Goal: Check status: Check status

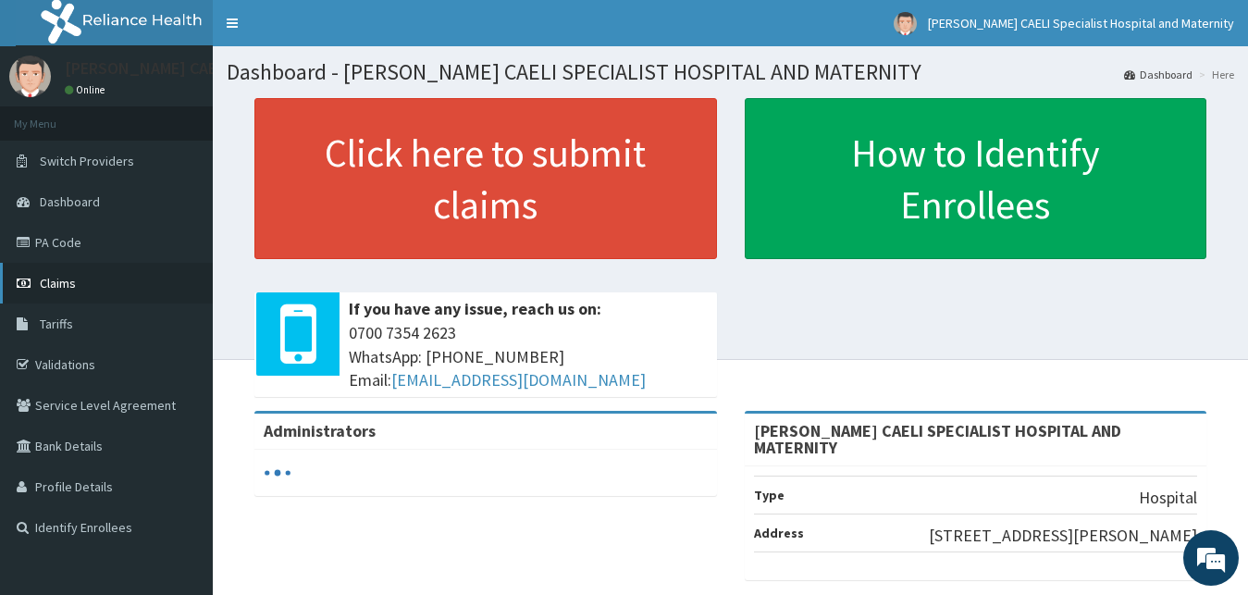
click at [66, 282] on span "Claims" at bounding box center [58, 283] width 36 height 17
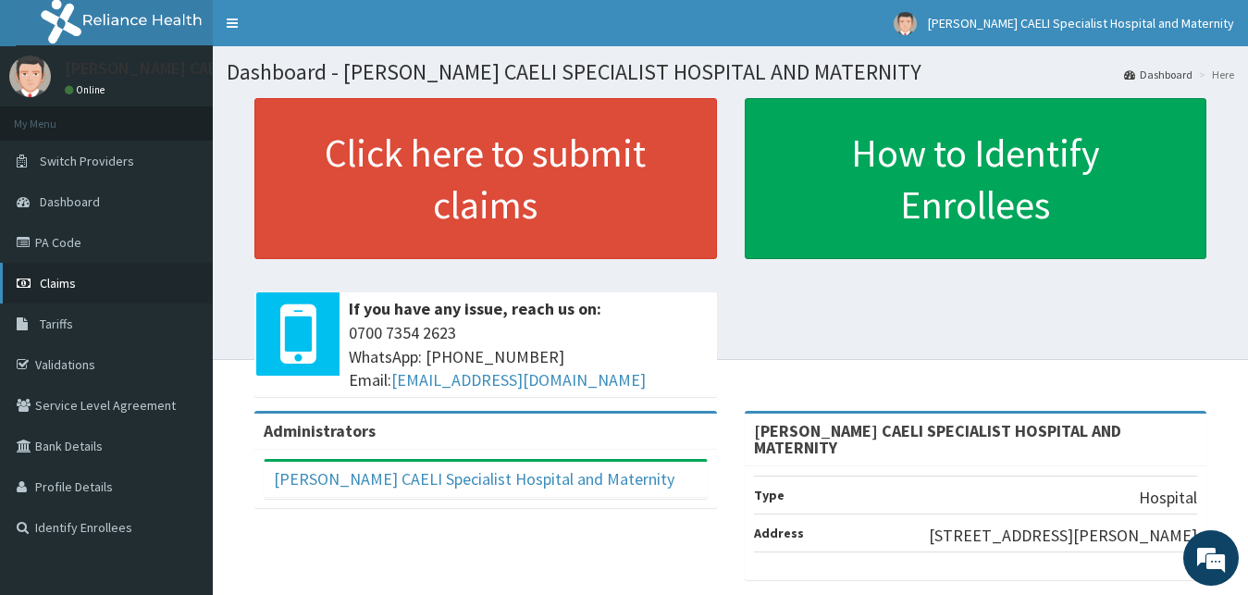
click at [72, 281] on span "Claims" at bounding box center [58, 283] width 36 height 17
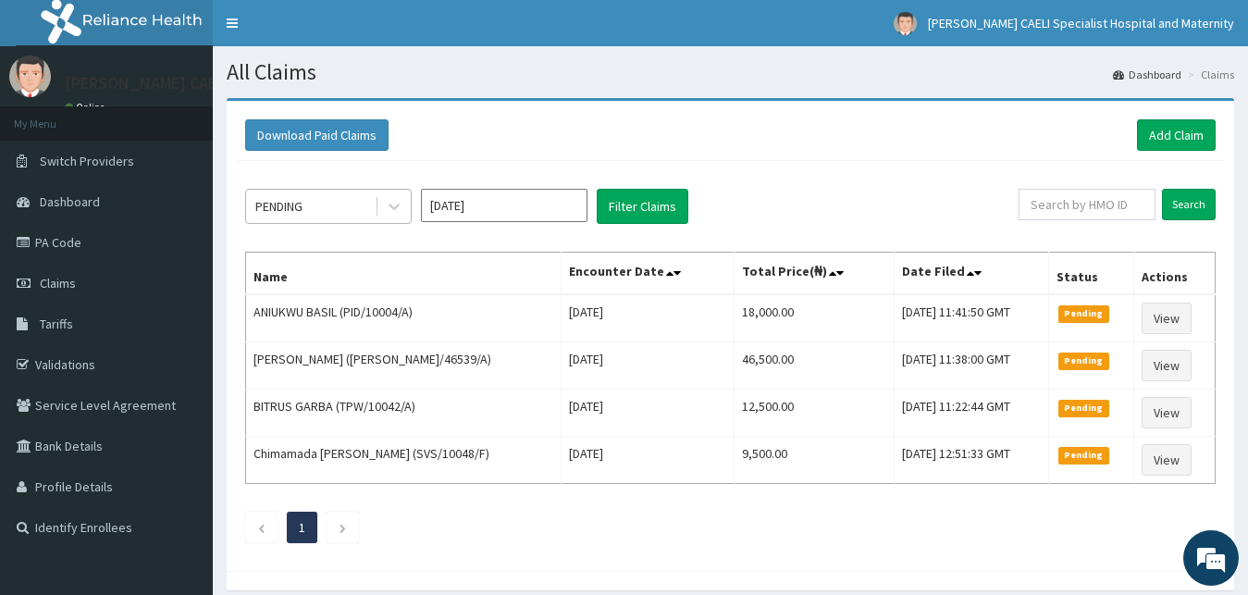
click at [374, 210] on div "PENDING" at bounding box center [310, 207] width 129 height 30
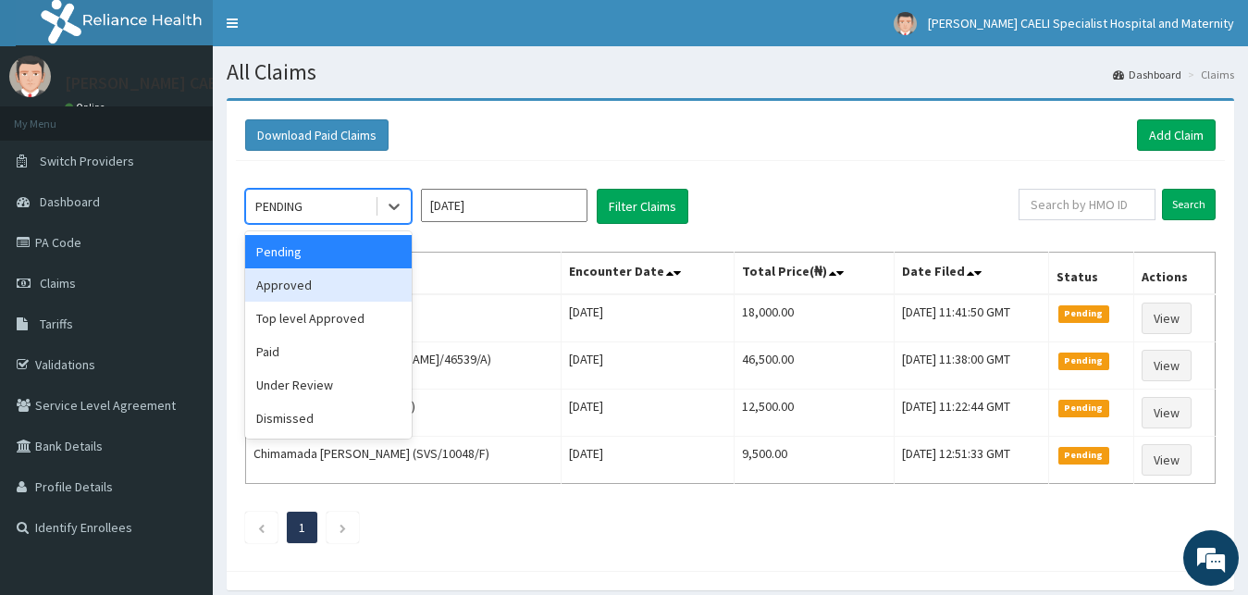
click at [333, 284] on div "Approved" at bounding box center [328, 284] width 167 height 33
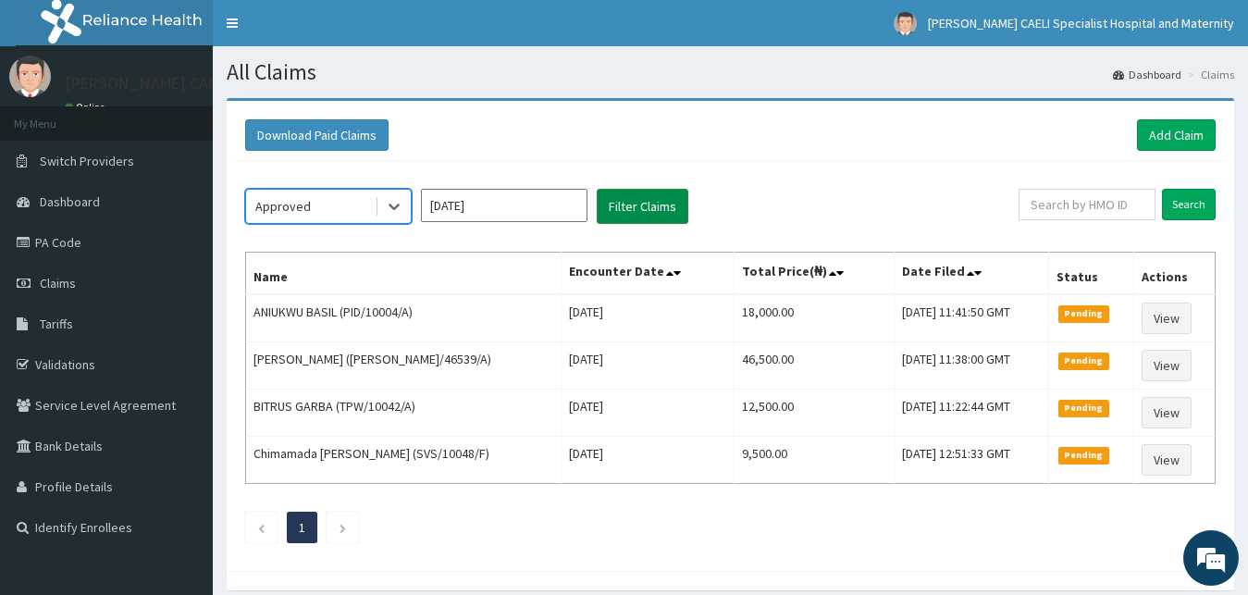
click at [661, 217] on button "Filter Claims" at bounding box center [643, 206] width 92 height 35
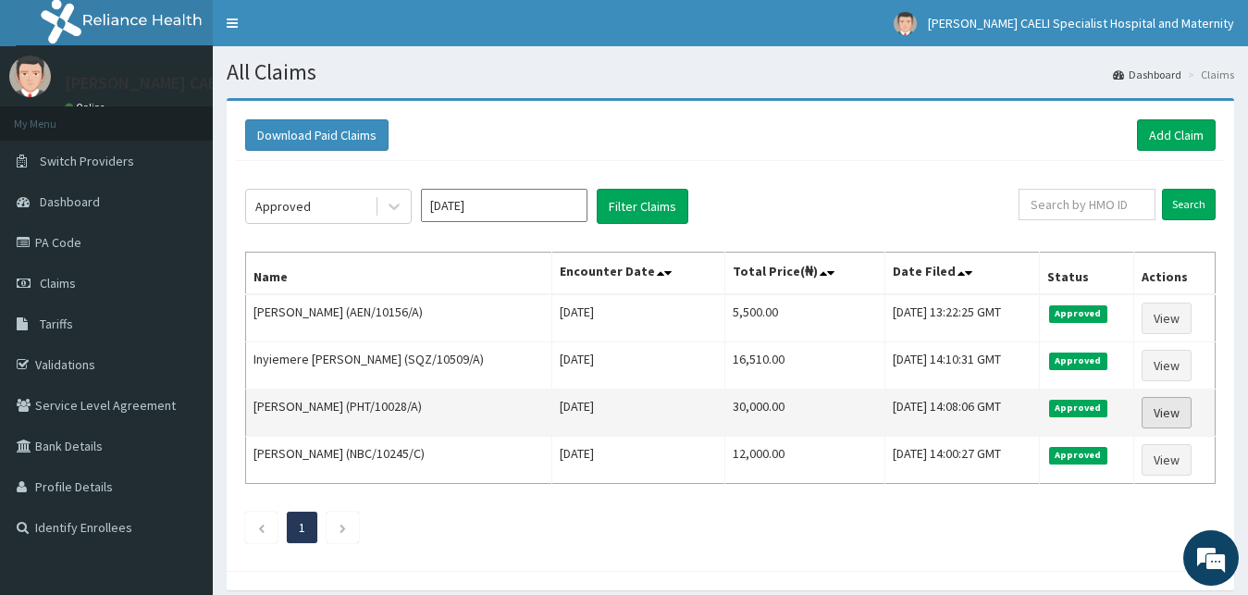
click at [1169, 408] on link "View" at bounding box center [1167, 412] width 50 height 31
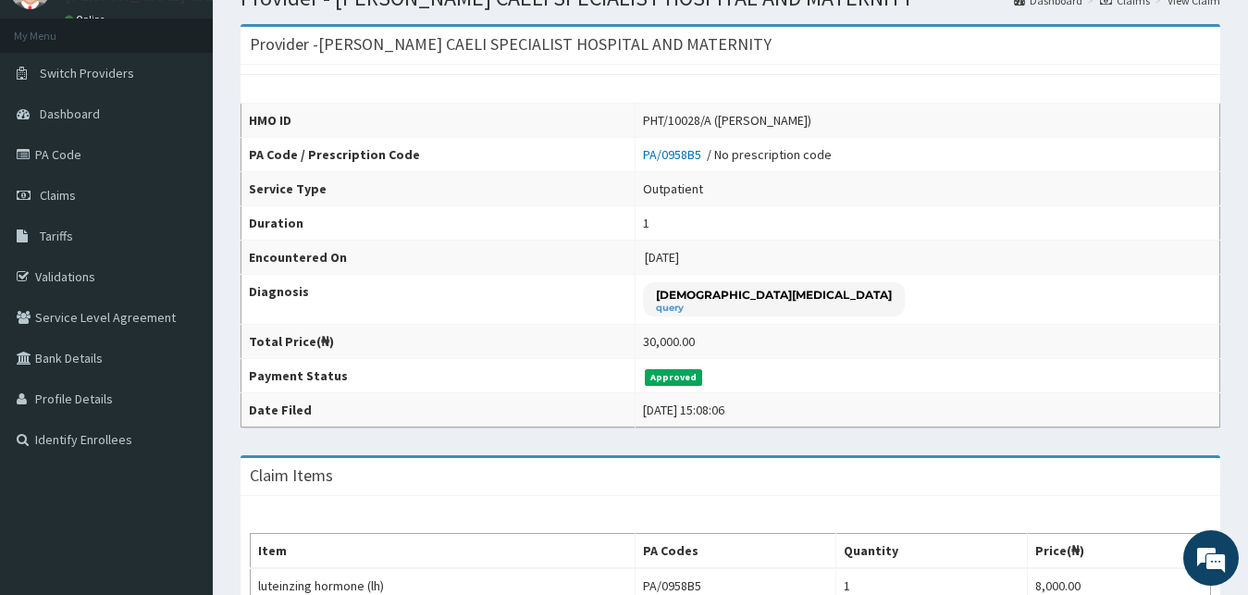
scroll to position [56, 0]
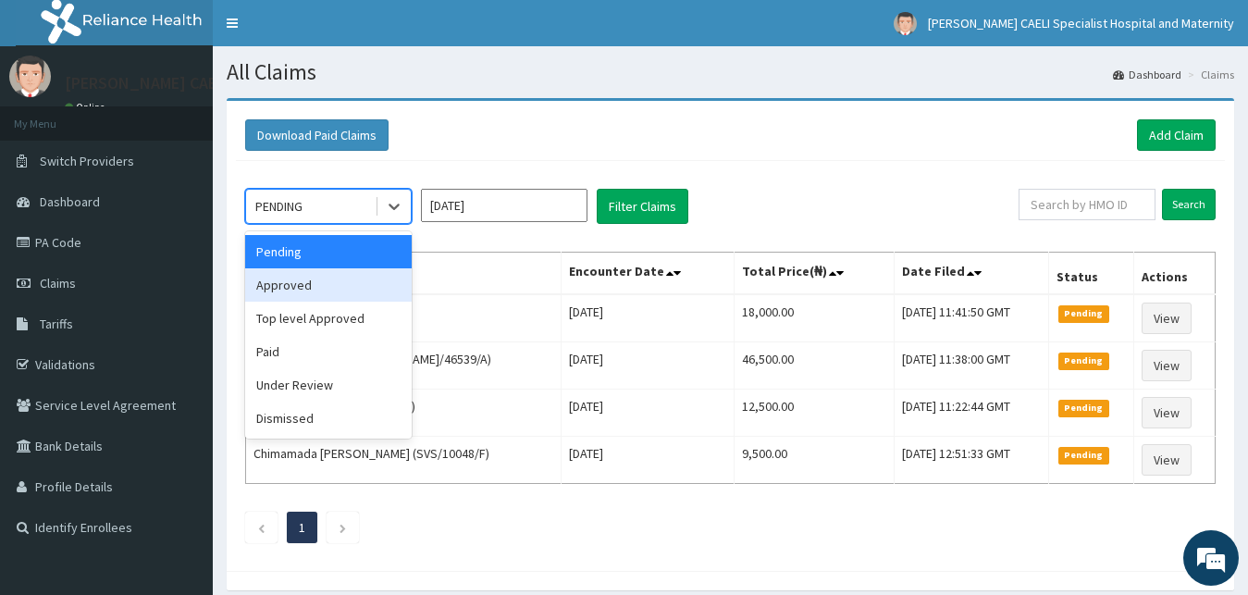
click at [335, 276] on div "Approved" at bounding box center [328, 284] width 167 height 33
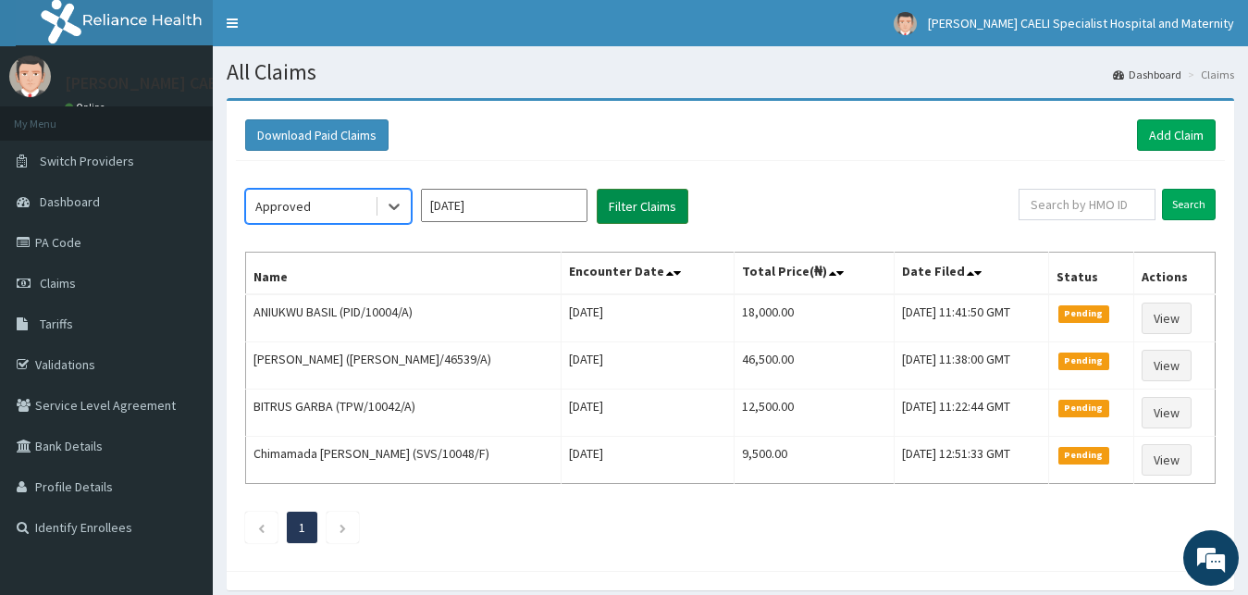
click at [623, 206] on button "Filter Claims" at bounding box center [643, 206] width 92 height 35
